Goal: Information Seeking & Learning: Find specific page/section

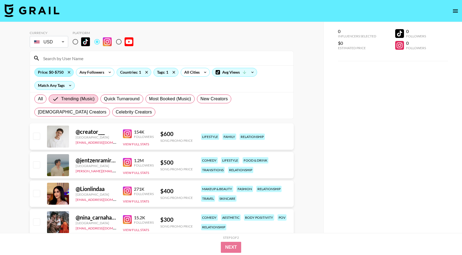
click at [60, 75] on div "Price: $0-$750" at bounding box center [54, 72] width 39 height 8
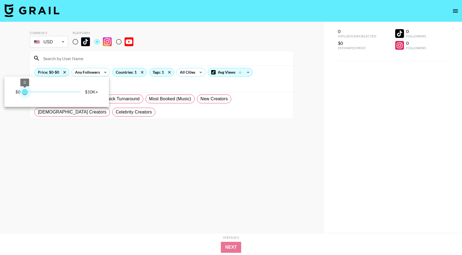
click at [25, 93] on span "0 0" at bounding box center [53, 92] width 56 height 8
click at [26, 93] on span "0 0" at bounding box center [53, 92] width 56 height 8
type input "250"
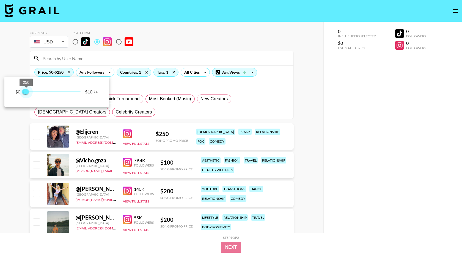
click at [27, 93] on span "250" at bounding box center [26, 92] width 6 height 6
click at [165, 72] on div at bounding box center [231, 127] width 462 height 255
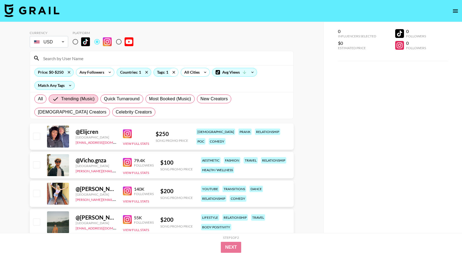
click at [172, 72] on icon at bounding box center [173, 72] width 9 height 8
click at [144, 71] on icon at bounding box center [146, 72] width 9 height 8
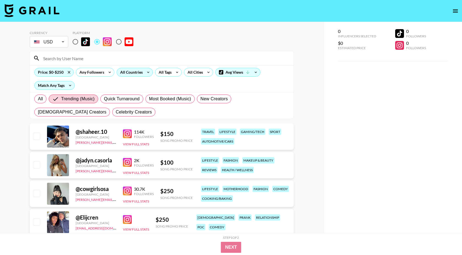
click at [139, 76] on div "All Countries" at bounding box center [130, 72] width 27 height 8
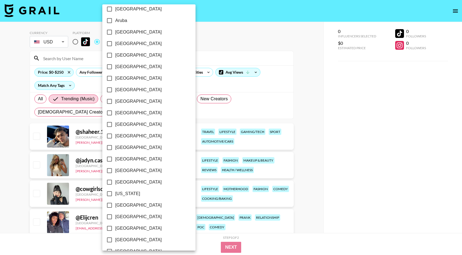
scroll to position [18, 0]
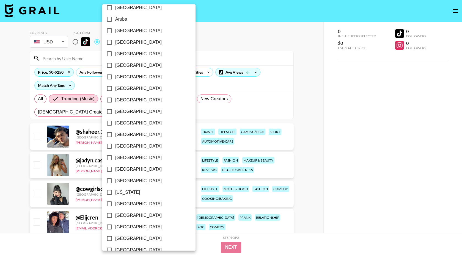
click at [118, 90] on span "[GEOGRAPHIC_DATA]" at bounding box center [138, 88] width 46 height 7
click at [115, 90] on input "[GEOGRAPHIC_DATA]" at bounding box center [110, 89] width 12 height 12
checkbox input "true"
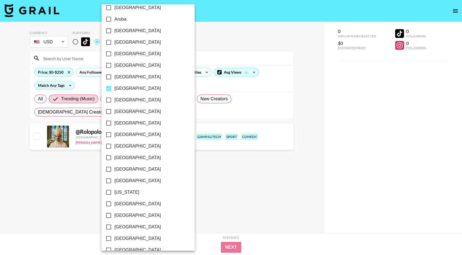
click at [219, 39] on div at bounding box center [231, 127] width 462 height 255
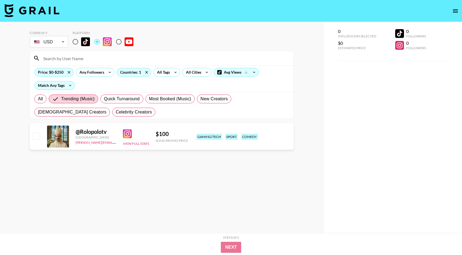
click at [75, 42] on input "radio" at bounding box center [76, 42] width 12 height 12
radio input "true"
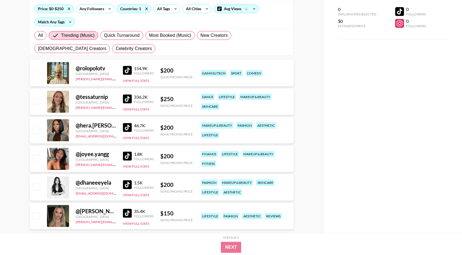
scroll to position [64, 0]
click at [130, 127] on img at bounding box center [127, 127] width 9 height 9
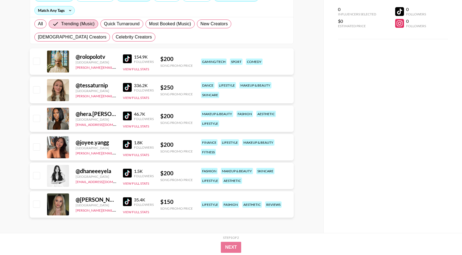
click at [130, 202] on img at bounding box center [127, 201] width 9 height 9
click at [42, 22] on span "All" at bounding box center [40, 24] width 5 height 7
click at [38, 24] on input "All" at bounding box center [38, 24] width 0 height 0
radio input "true"
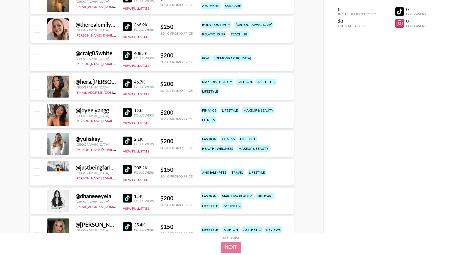
scroll to position [504, 0]
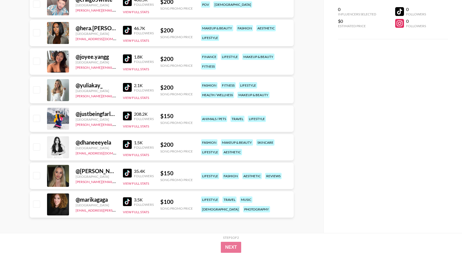
click at [130, 201] on img at bounding box center [127, 201] width 9 height 9
click at [127, 87] on img at bounding box center [127, 87] width 9 height 9
click at [126, 56] on img at bounding box center [127, 58] width 9 height 9
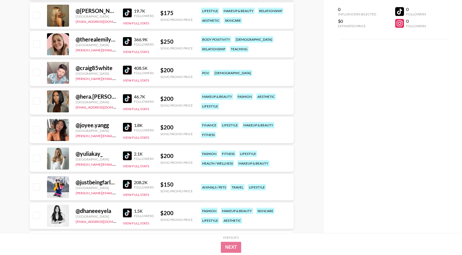
scroll to position [425, 0]
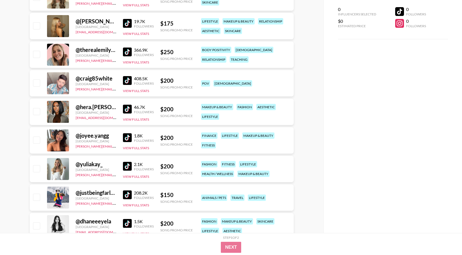
click at [125, 20] on img at bounding box center [127, 23] width 9 height 9
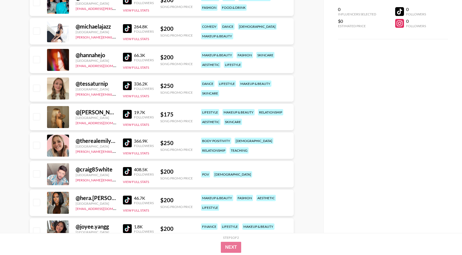
scroll to position [330, 0]
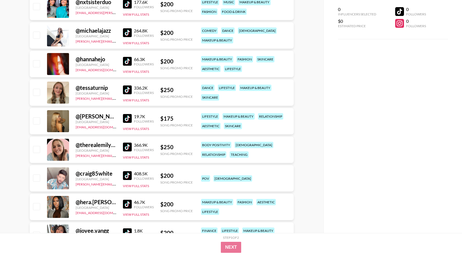
click at [126, 62] on img at bounding box center [127, 61] width 9 height 9
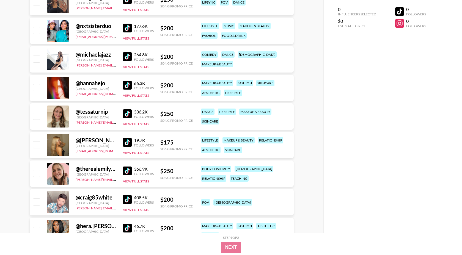
scroll to position [296, 0]
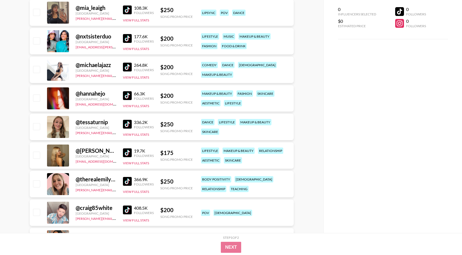
click at [123, 38] on img at bounding box center [127, 38] width 9 height 9
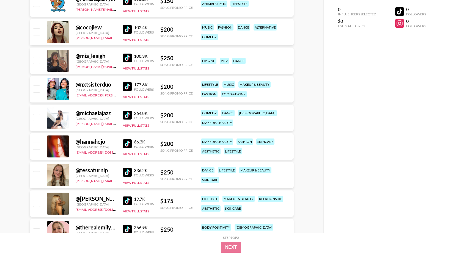
scroll to position [247, 0]
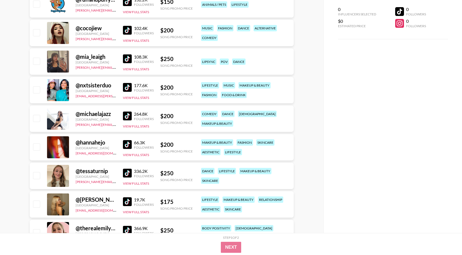
click at [130, 31] on img at bounding box center [127, 30] width 9 height 9
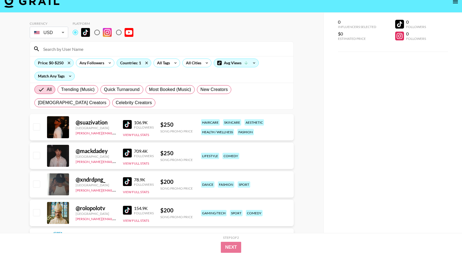
scroll to position [0, 0]
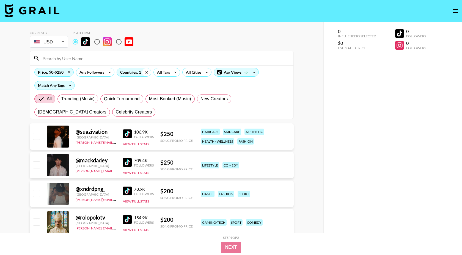
click at [145, 70] on icon at bounding box center [146, 72] width 9 height 8
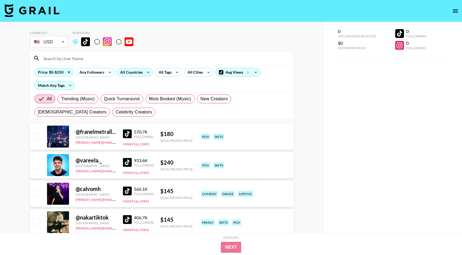
click at [137, 73] on div "All Countries" at bounding box center [130, 72] width 27 height 8
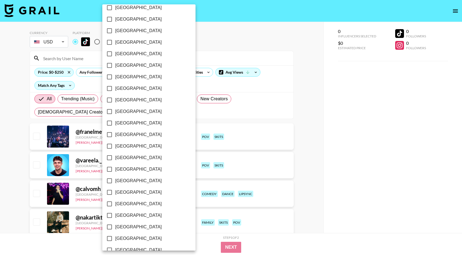
scroll to position [386, 0]
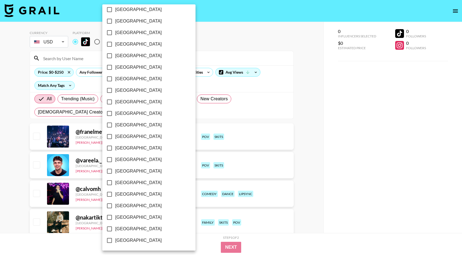
click at [189, 33] on div at bounding box center [231, 127] width 462 height 255
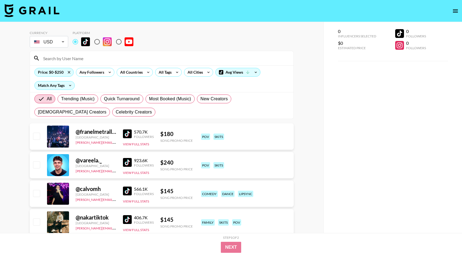
click at [97, 42] on input "radio" at bounding box center [97, 42] width 12 height 12
radio input "true"
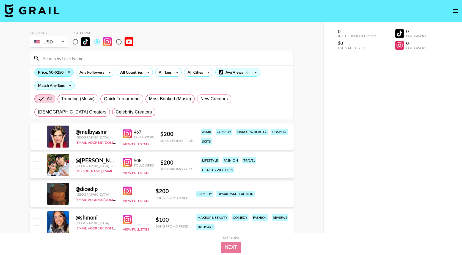
click at [52, 73] on div "Price: $0-$250" at bounding box center [54, 72] width 39 height 8
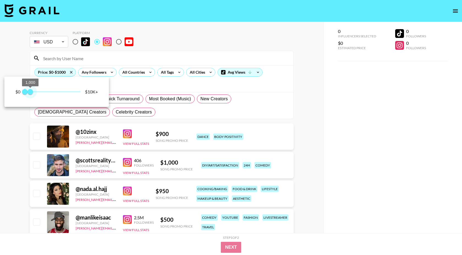
type input "750"
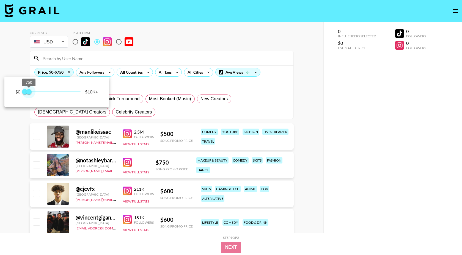
drag, startPoint x: 34, startPoint y: 92, endPoint x: 29, endPoint y: 91, distance: 5.3
click at [29, 91] on span "750" at bounding box center [29, 92] width 6 height 6
click at [133, 61] on div at bounding box center [231, 127] width 462 height 255
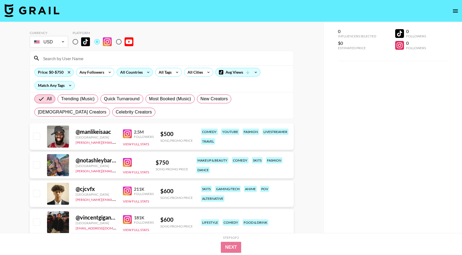
click at [131, 70] on div "All Countries" at bounding box center [130, 72] width 27 height 8
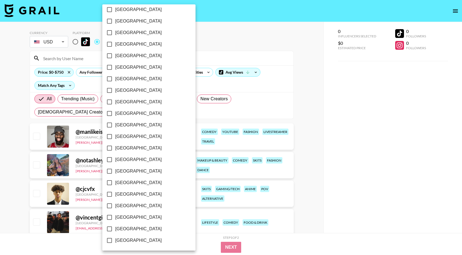
click at [123, 227] on span "[GEOGRAPHIC_DATA]" at bounding box center [138, 229] width 46 height 7
click at [115, 227] on input "[GEOGRAPHIC_DATA]" at bounding box center [110, 229] width 12 height 12
checkbox input "true"
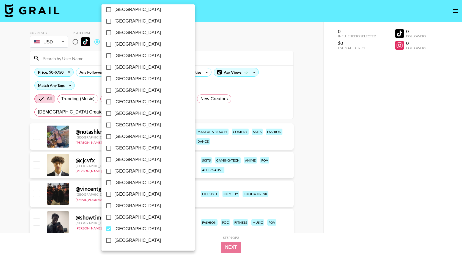
click at [218, 25] on div at bounding box center [231, 127] width 462 height 255
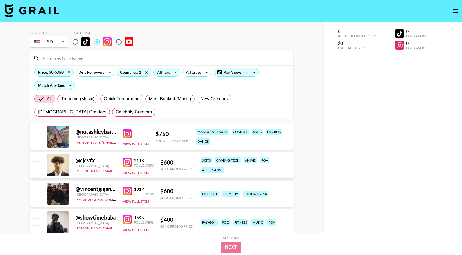
click at [161, 73] on div "All Tags" at bounding box center [162, 72] width 17 height 8
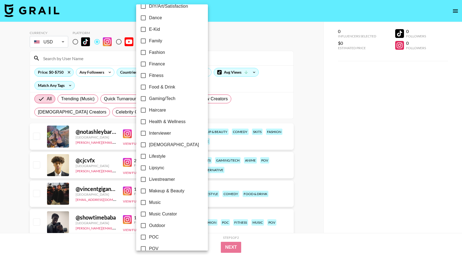
scroll to position [139, 0]
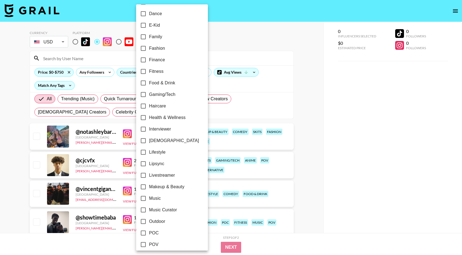
click at [150, 165] on span "Lipsync" at bounding box center [156, 164] width 15 height 7
click at [149, 165] on input "Lipsync" at bounding box center [144, 164] width 12 height 12
checkbox input "true"
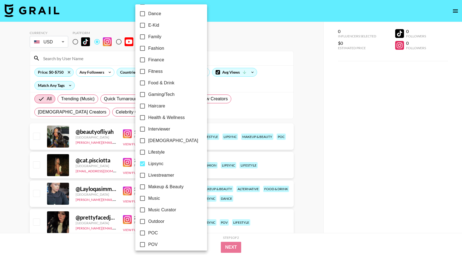
click at [222, 27] on div at bounding box center [231, 127] width 462 height 255
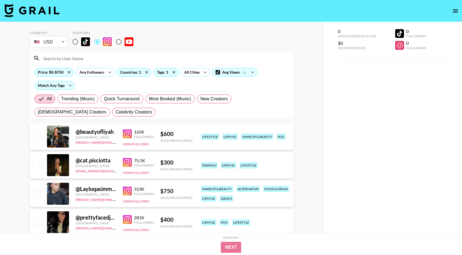
click at [125, 56] on input at bounding box center [165, 58] width 250 height 9
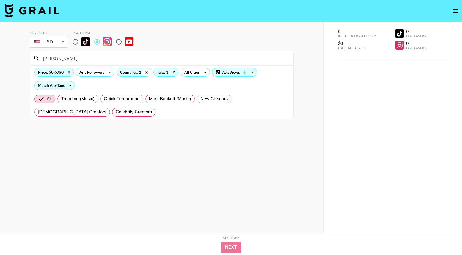
type input "[PERSON_NAME]"
click at [145, 71] on icon at bounding box center [146, 72] width 2 height 2
click at [170, 73] on icon at bounding box center [173, 72] width 9 height 8
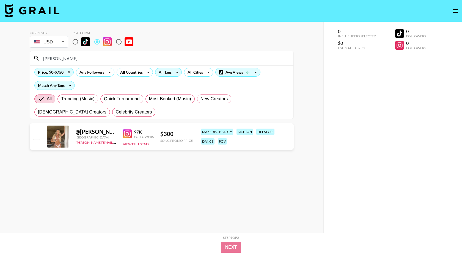
click at [73, 42] on input "radio" at bounding box center [76, 42] width 12 height 12
radio input "true"
click at [126, 133] on img at bounding box center [127, 134] width 9 height 9
click at [114, 55] on input "[PERSON_NAME]" at bounding box center [165, 58] width 250 height 9
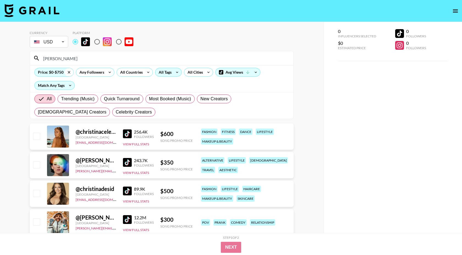
click at [67, 73] on icon at bounding box center [69, 72] width 9 height 8
click at [72, 60] on input "[PERSON_NAME]" at bounding box center [165, 58] width 250 height 9
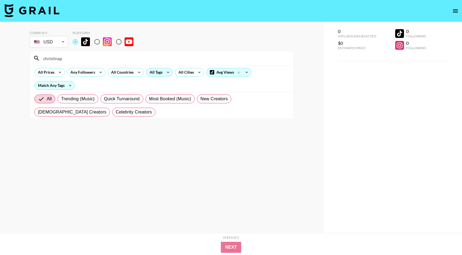
click at [75, 59] on input "christinap" at bounding box center [165, 58] width 250 height 9
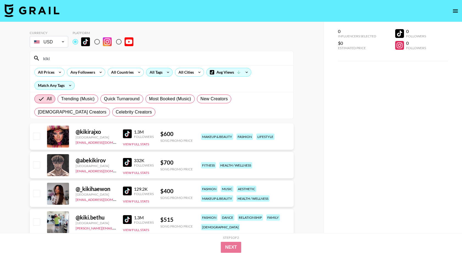
click at [107, 57] on input "kiki" at bounding box center [165, 58] width 250 height 9
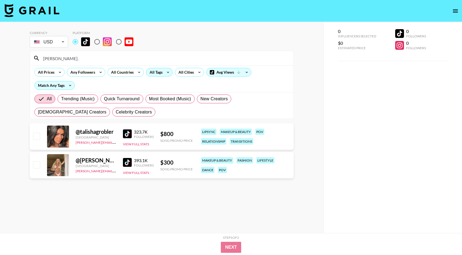
click at [95, 62] on input "[PERSON_NAME]." at bounding box center [165, 58] width 250 height 9
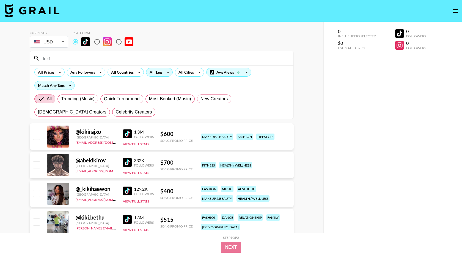
type input "kiki"
